Goal: Navigation & Orientation: Find specific page/section

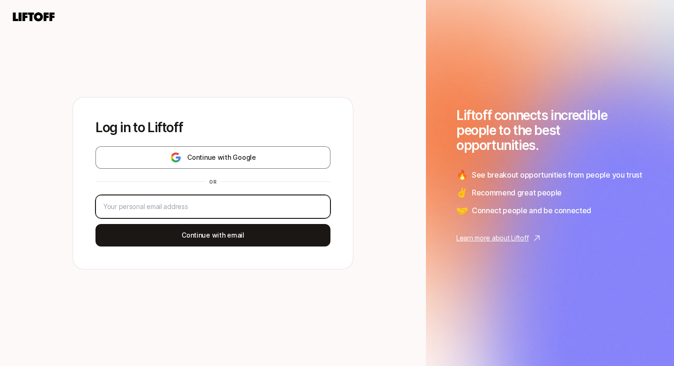
type input "[EMAIL_ADDRESS][PERSON_NAME][DOMAIN_NAME]"
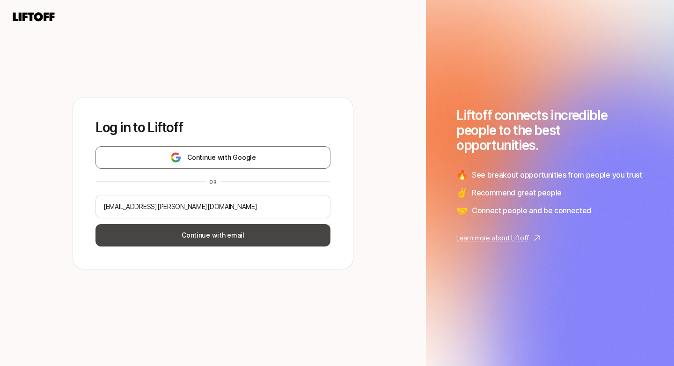
click at [206, 235] on button "Continue with email" at bounding box center [213, 235] width 235 height 22
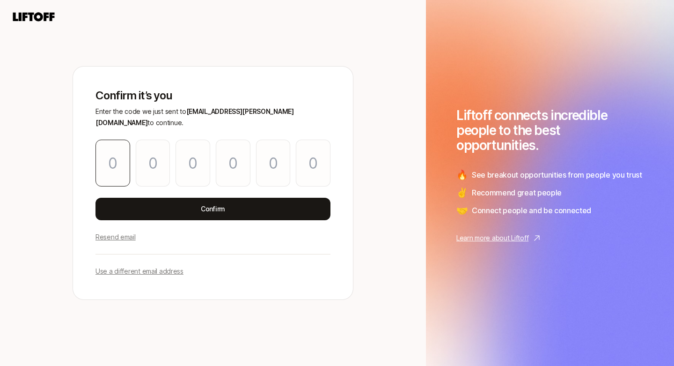
click at [111, 159] on input "Please enter OTP character 1" at bounding box center [113, 163] width 35 height 47
type input "4"
type input "7"
type input "9"
type input "1"
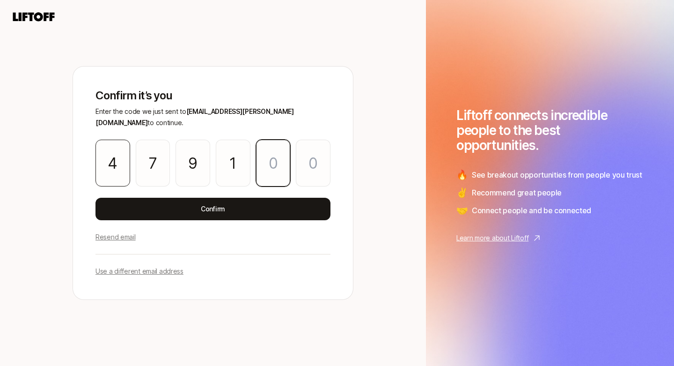
type input "2"
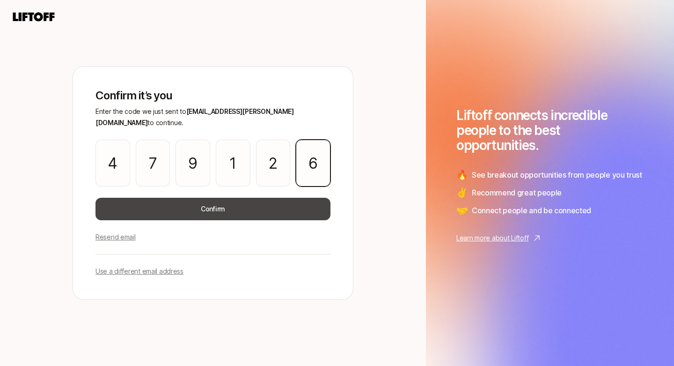
type input "6"
click at [200, 205] on button "Confirm" at bounding box center [213, 209] width 235 height 22
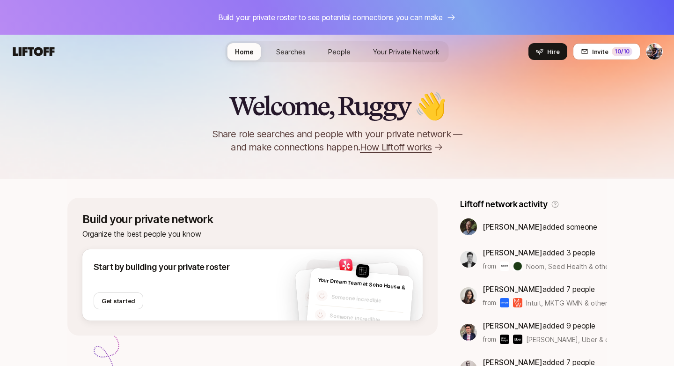
click at [283, 47] on span "Searches" at bounding box center [290, 52] width 29 height 10
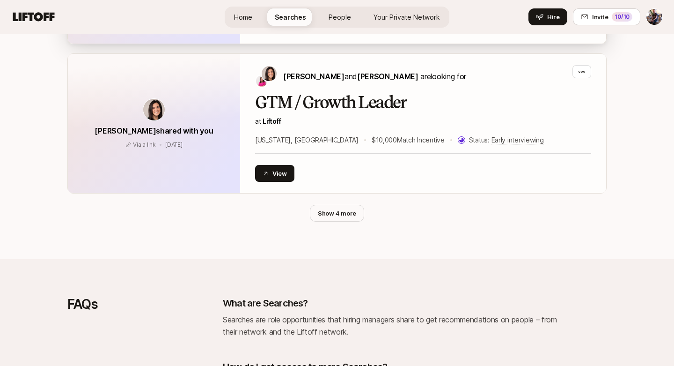
scroll to position [707, 0]
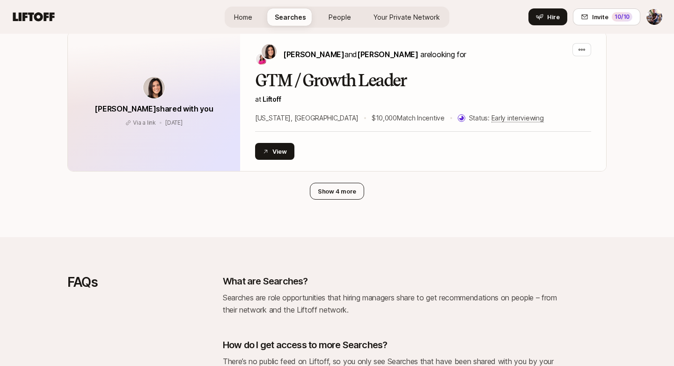
click at [348, 189] on button "Show 4 more" at bounding box center [337, 191] width 54 height 17
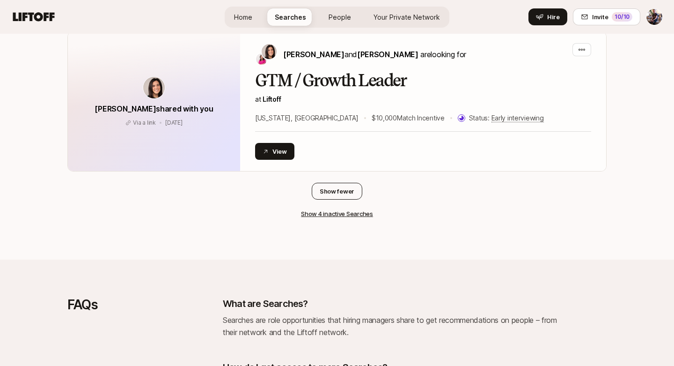
click at [331, 192] on button "Show fewer" at bounding box center [337, 191] width 51 height 17
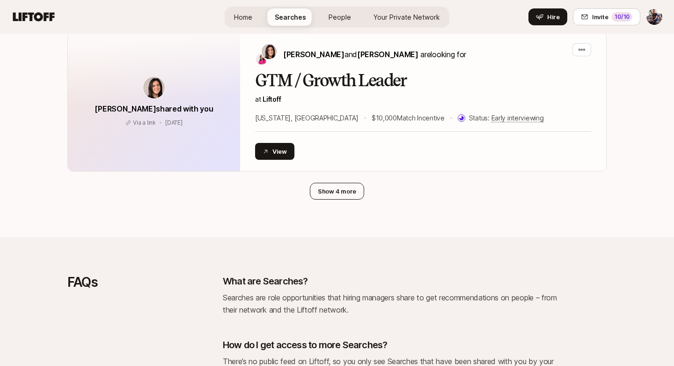
click at [331, 192] on button "Show 4 more" at bounding box center [337, 191] width 54 height 17
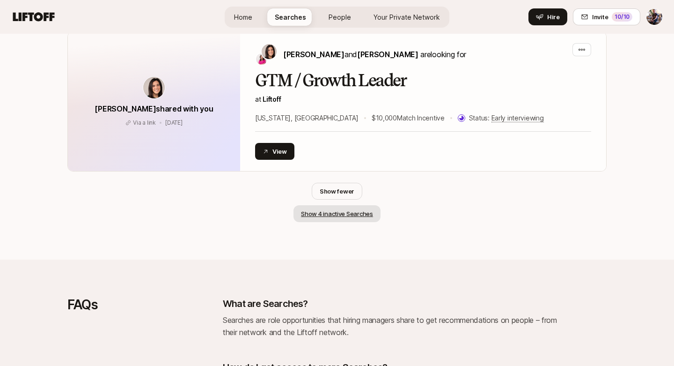
click at [328, 212] on button "Show 4 inactive Searches" at bounding box center [337, 213] width 87 height 17
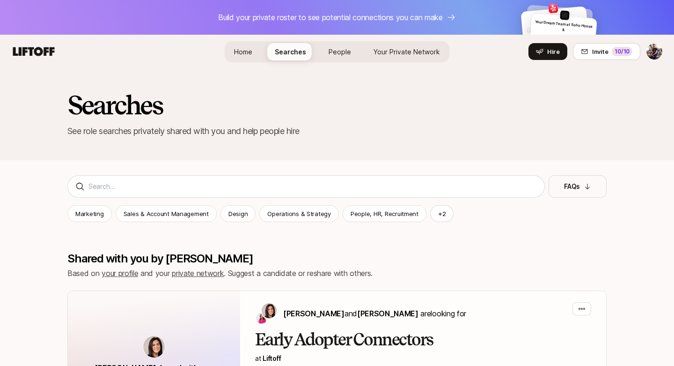
scroll to position [0, 0]
